Goal: Task Accomplishment & Management: Manage account settings

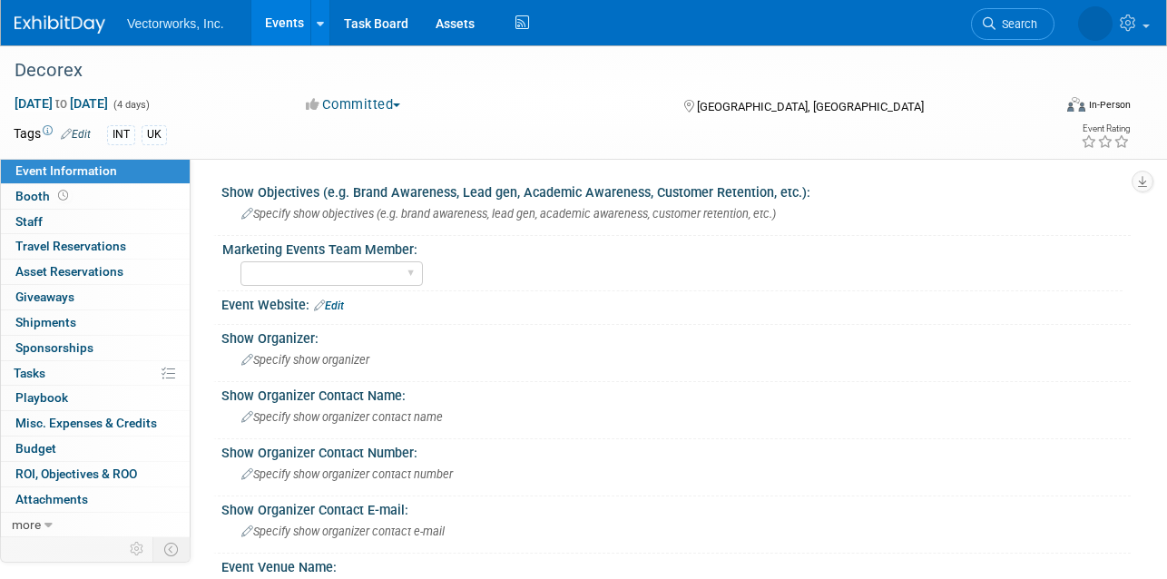
click at [288, 22] on link "Events" at bounding box center [284, 22] width 66 height 45
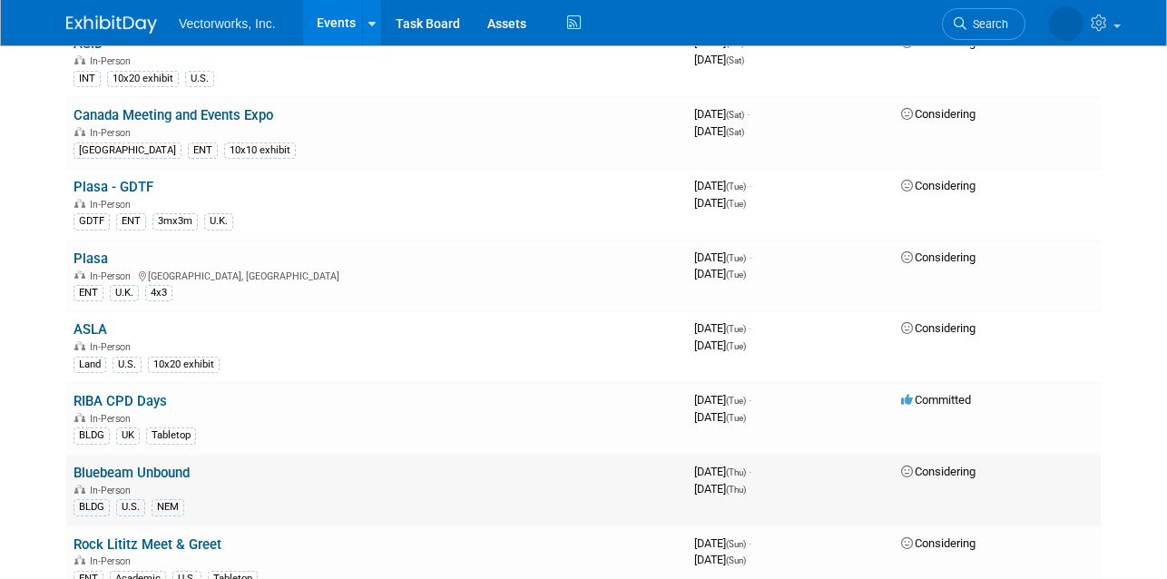
scroll to position [2666, 0]
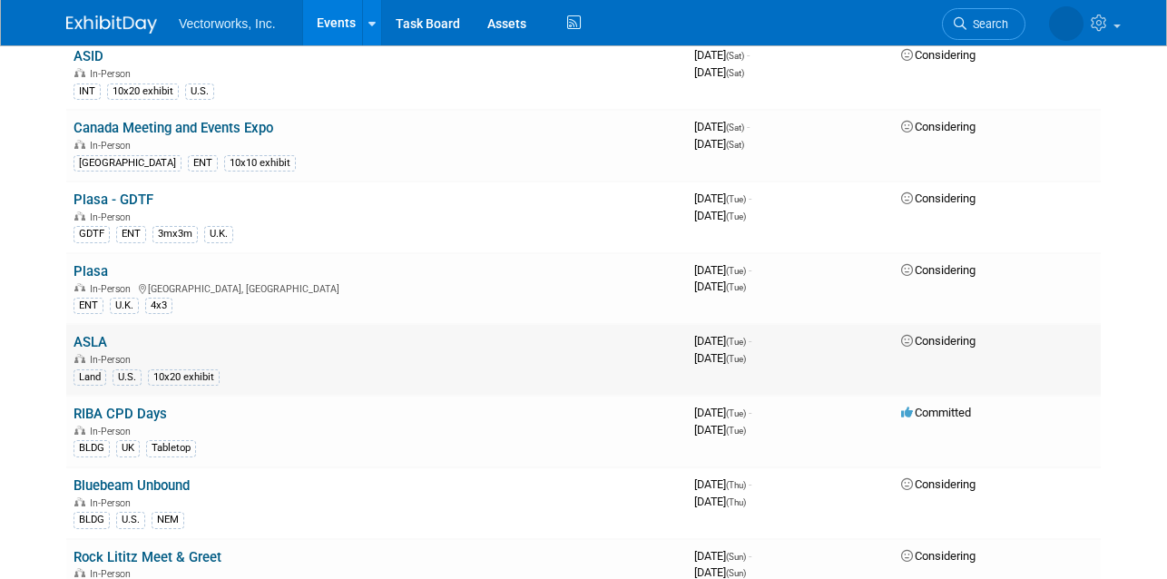
click at [97, 346] on link "ASLA" at bounding box center [91, 342] width 34 height 16
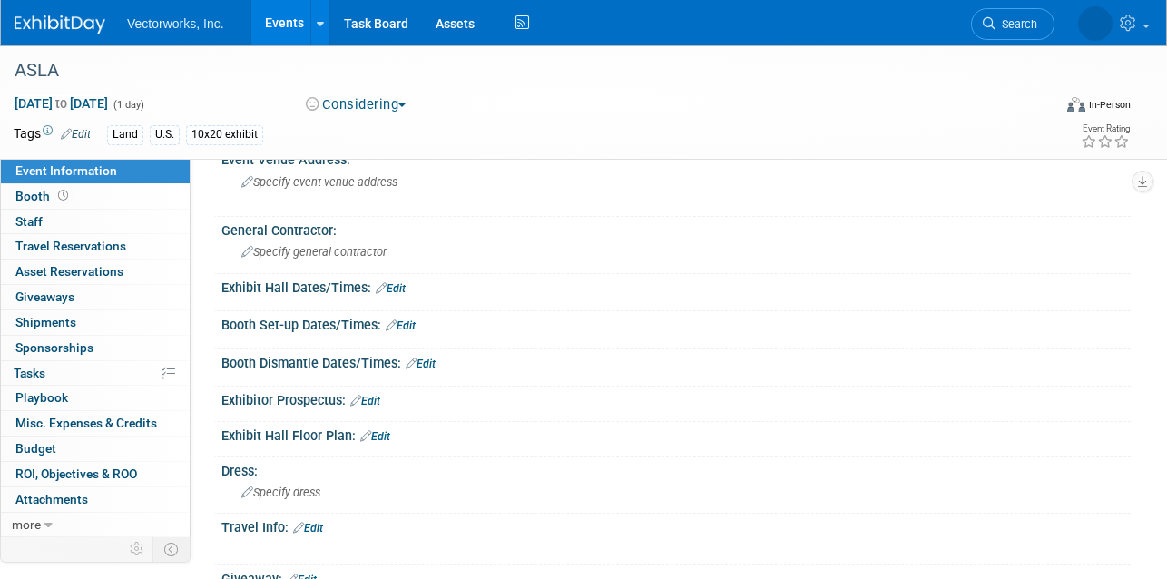
scroll to position [483, 0]
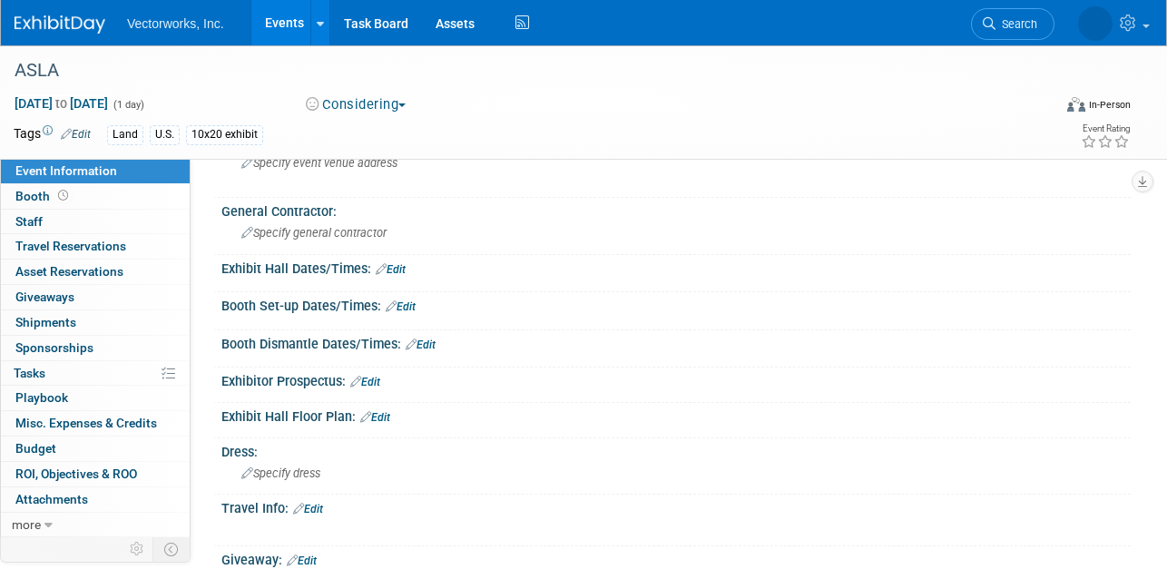
click at [387, 411] on link "Edit" at bounding box center [375, 417] width 30 height 13
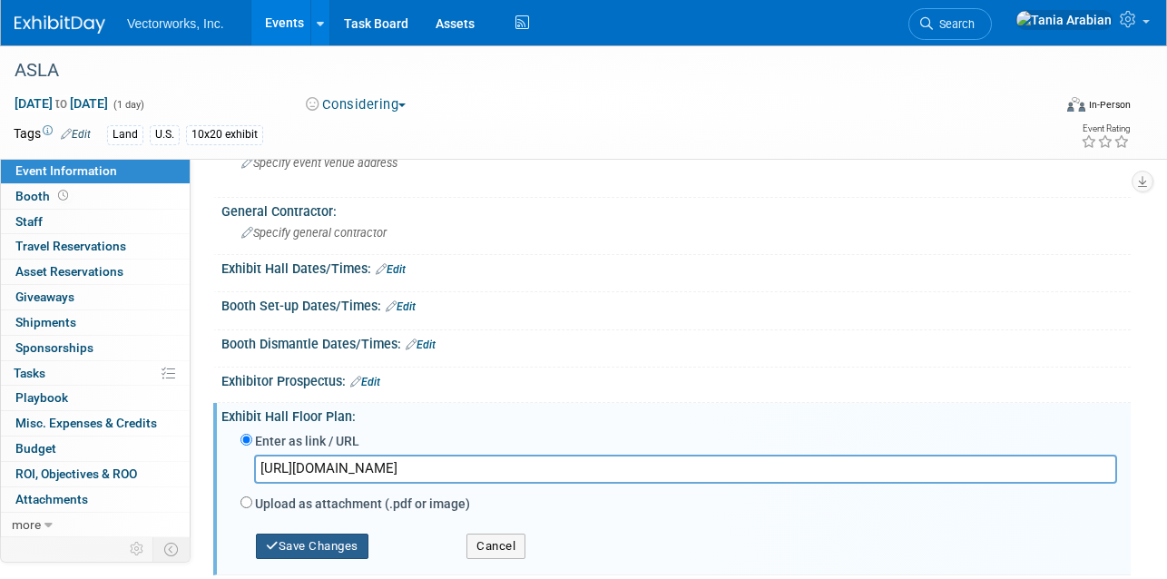
type input "[URL][DOMAIN_NAME]"
click at [324, 546] on button "Save Changes" at bounding box center [312, 546] width 113 height 25
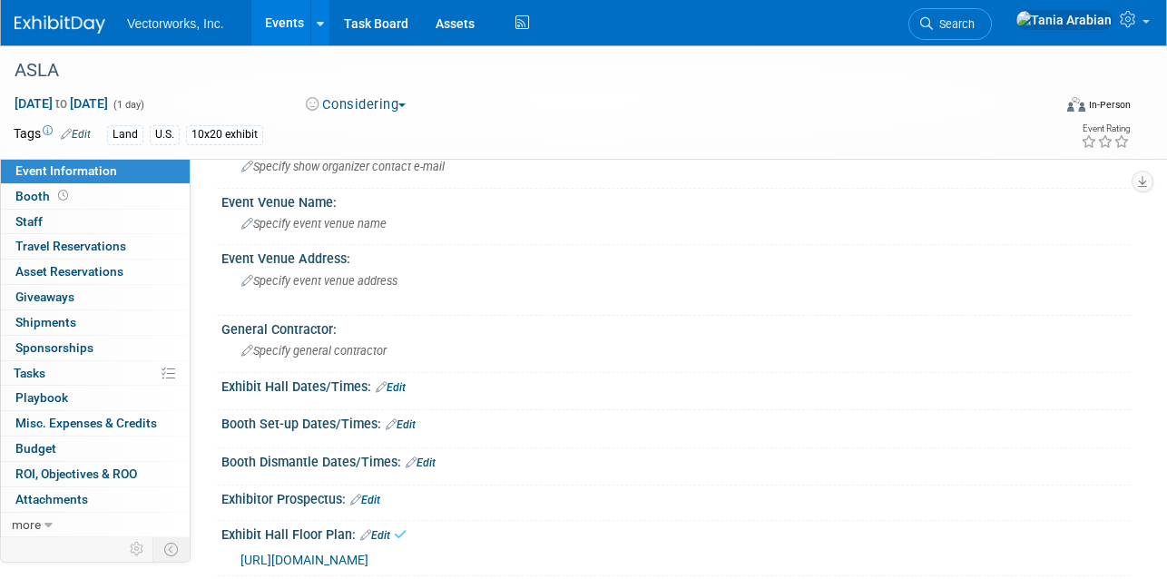
scroll to position [319, 0]
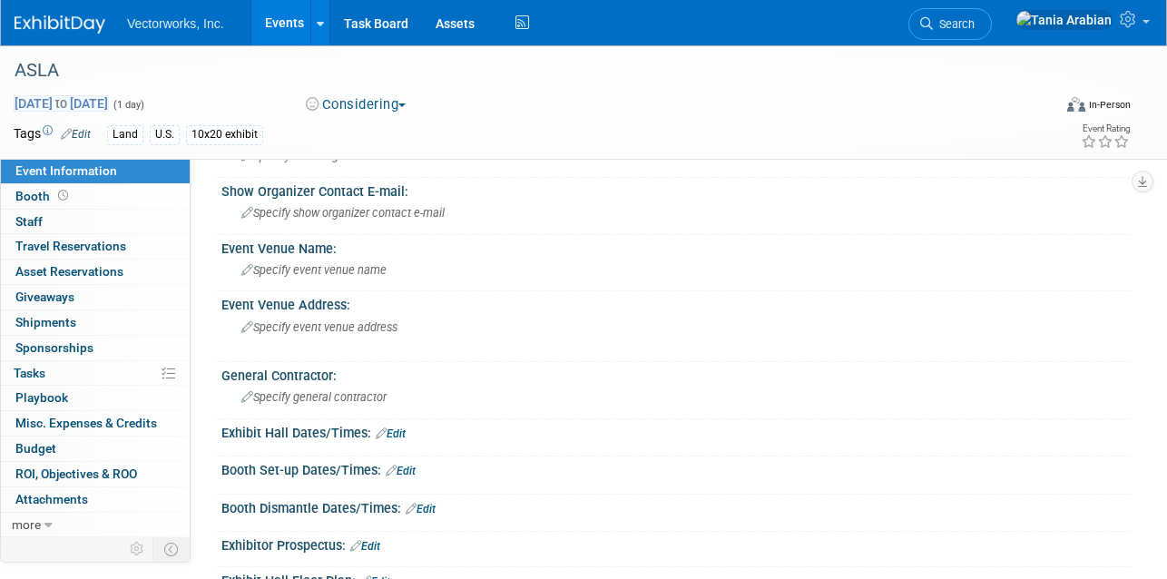
click at [109, 109] on span "[DATE] to [DATE]" at bounding box center [61, 103] width 95 height 16
type input "[DATE]"
select select "8"
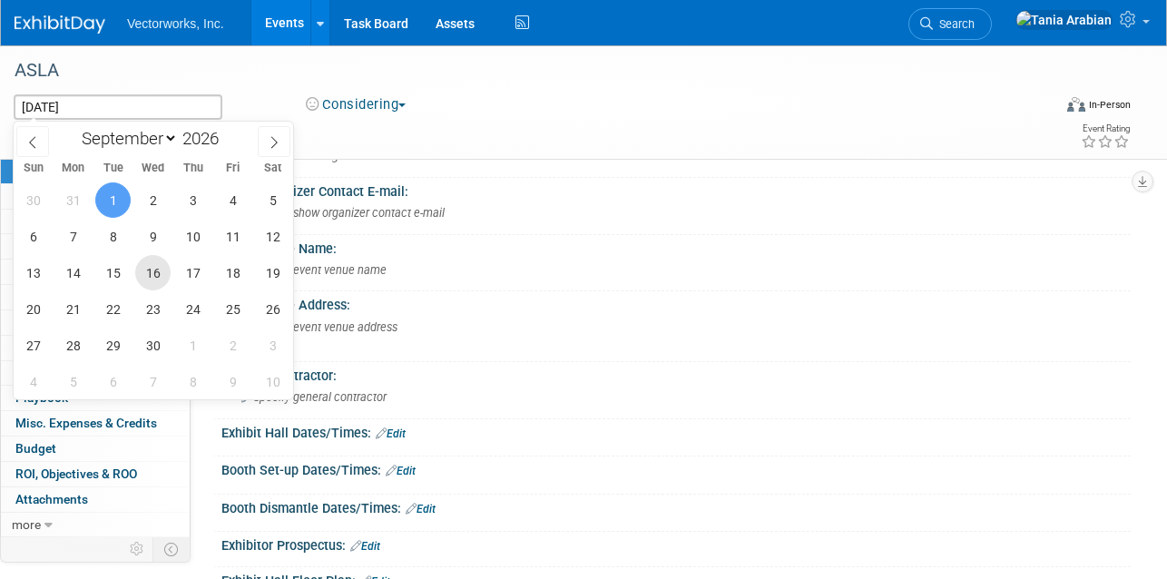
click at [145, 277] on span "16" at bounding box center [152, 272] width 35 height 35
type input "[DATE]"
click at [191, 276] on span "17" at bounding box center [192, 272] width 35 height 35
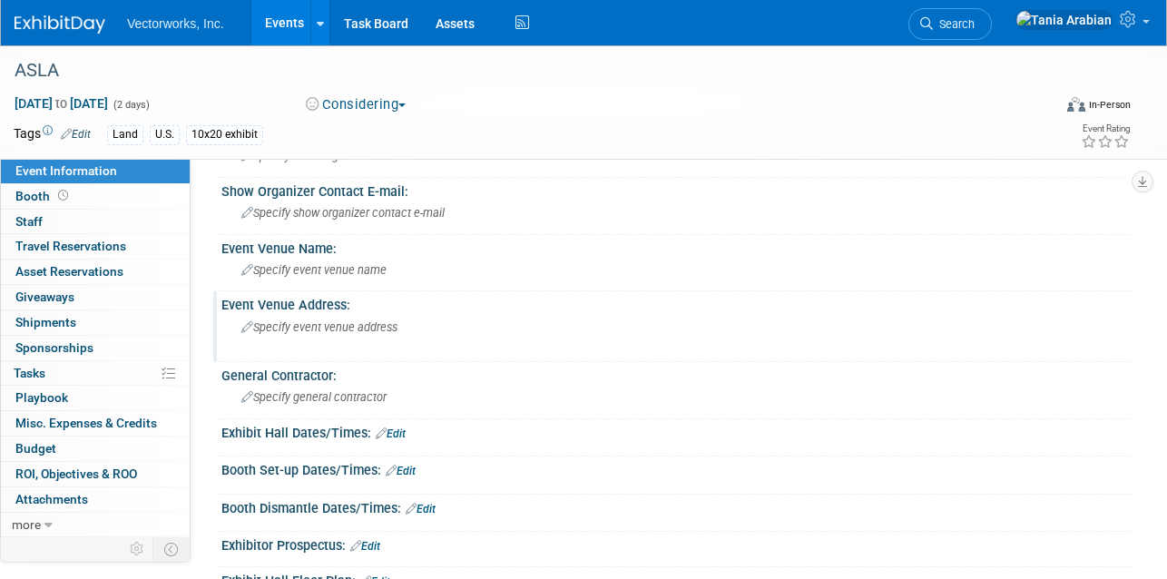
click at [285, 326] on span "Specify event venue address" at bounding box center [319, 327] width 156 height 14
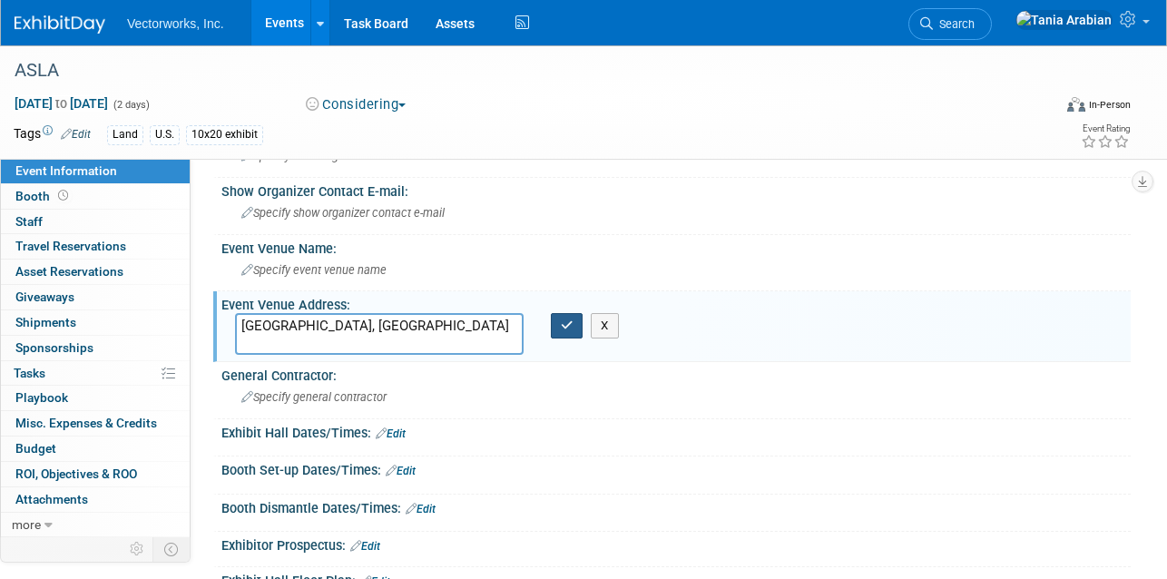
type textarea "[GEOGRAPHIC_DATA], [GEOGRAPHIC_DATA]"
click at [566, 334] on button "button" at bounding box center [567, 325] width 33 height 25
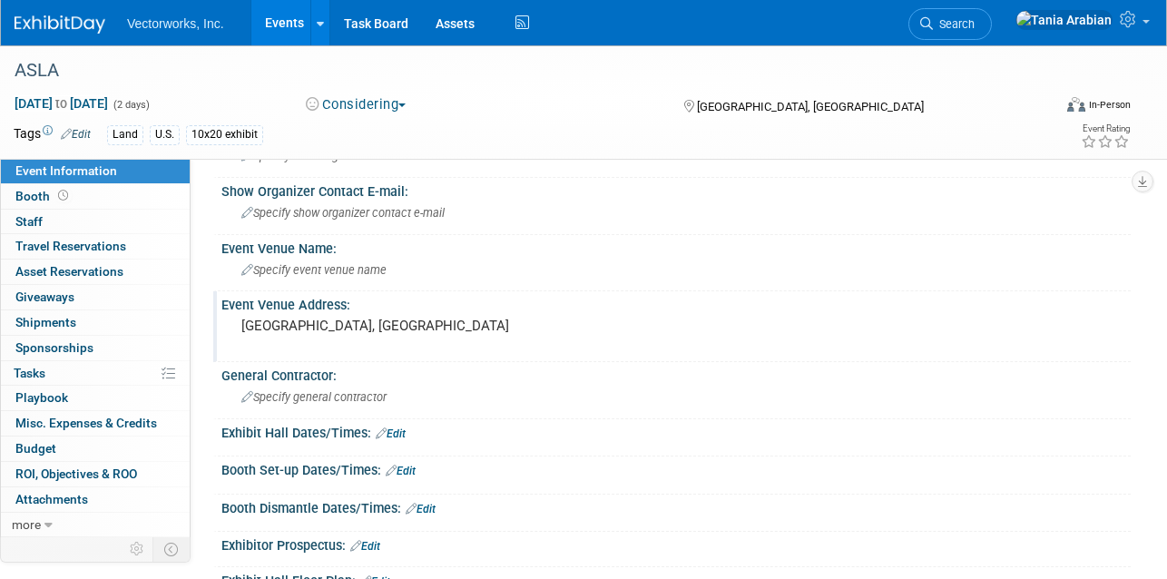
click at [470, 359] on div "Event Venue Address: [GEOGRAPHIC_DATA], [GEOGRAPHIC_DATA]" at bounding box center [671, 326] width 917 height 70
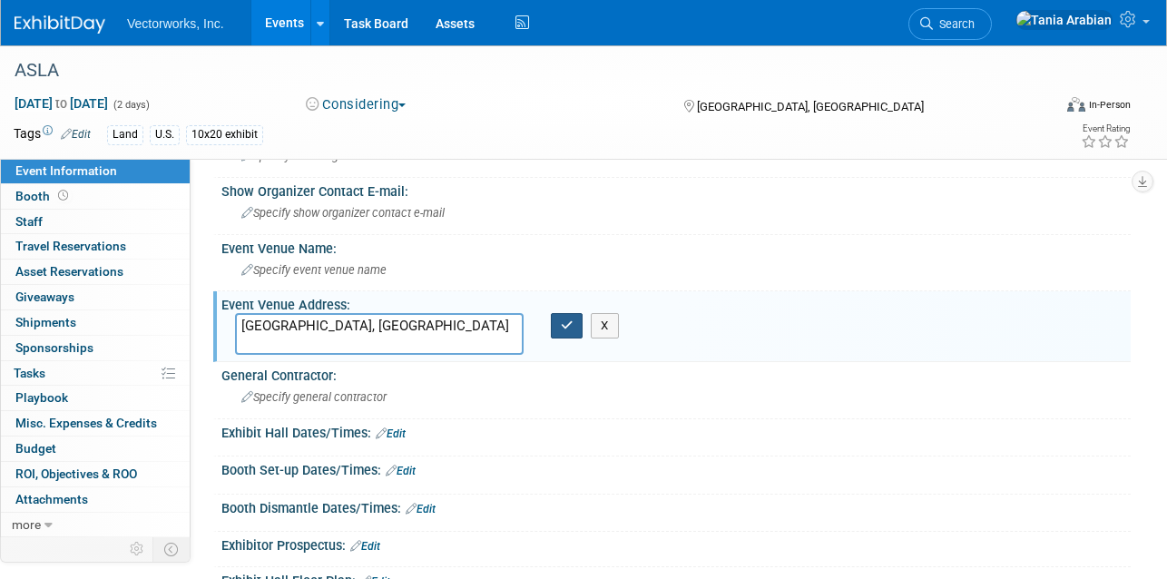
click at [568, 332] on button "button" at bounding box center [567, 325] width 33 height 25
